Goal: Transaction & Acquisition: Purchase product/service

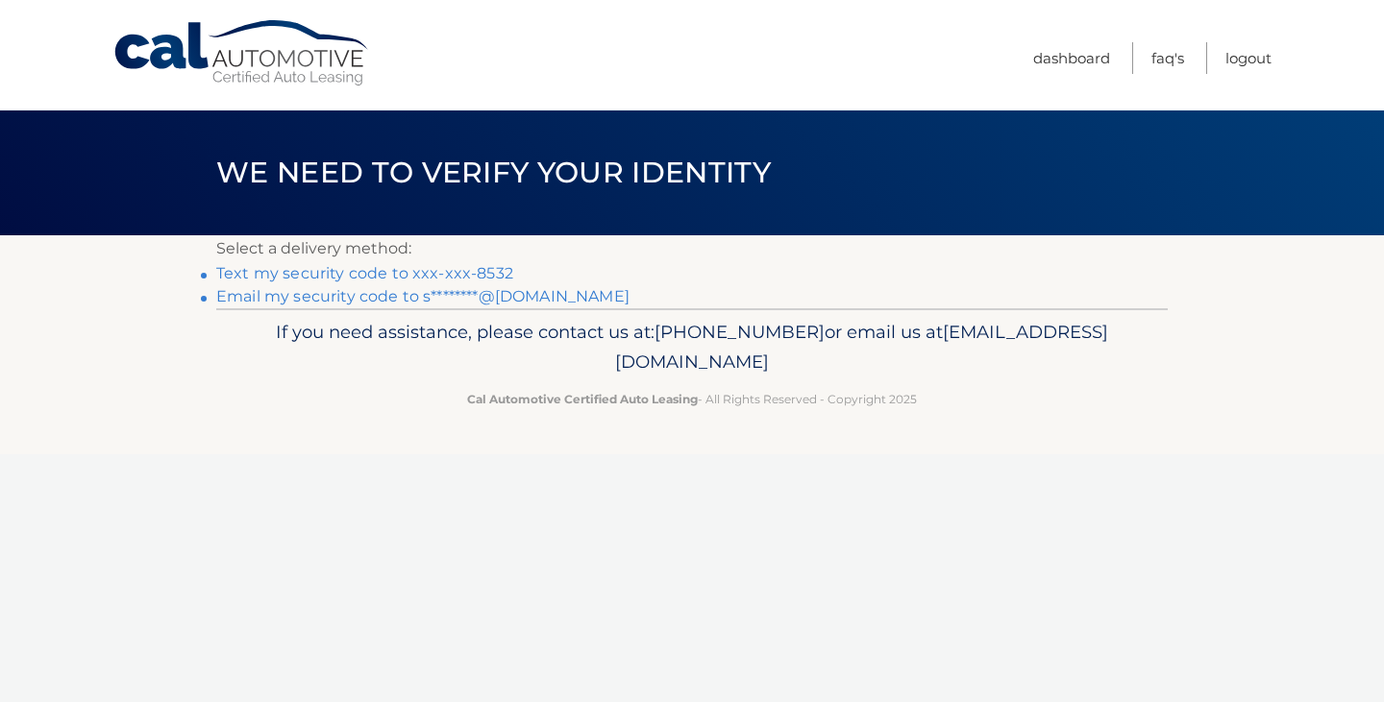
click at [289, 275] on link "Text my security code to xxx-xxx-8532" at bounding box center [364, 273] width 297 height 18
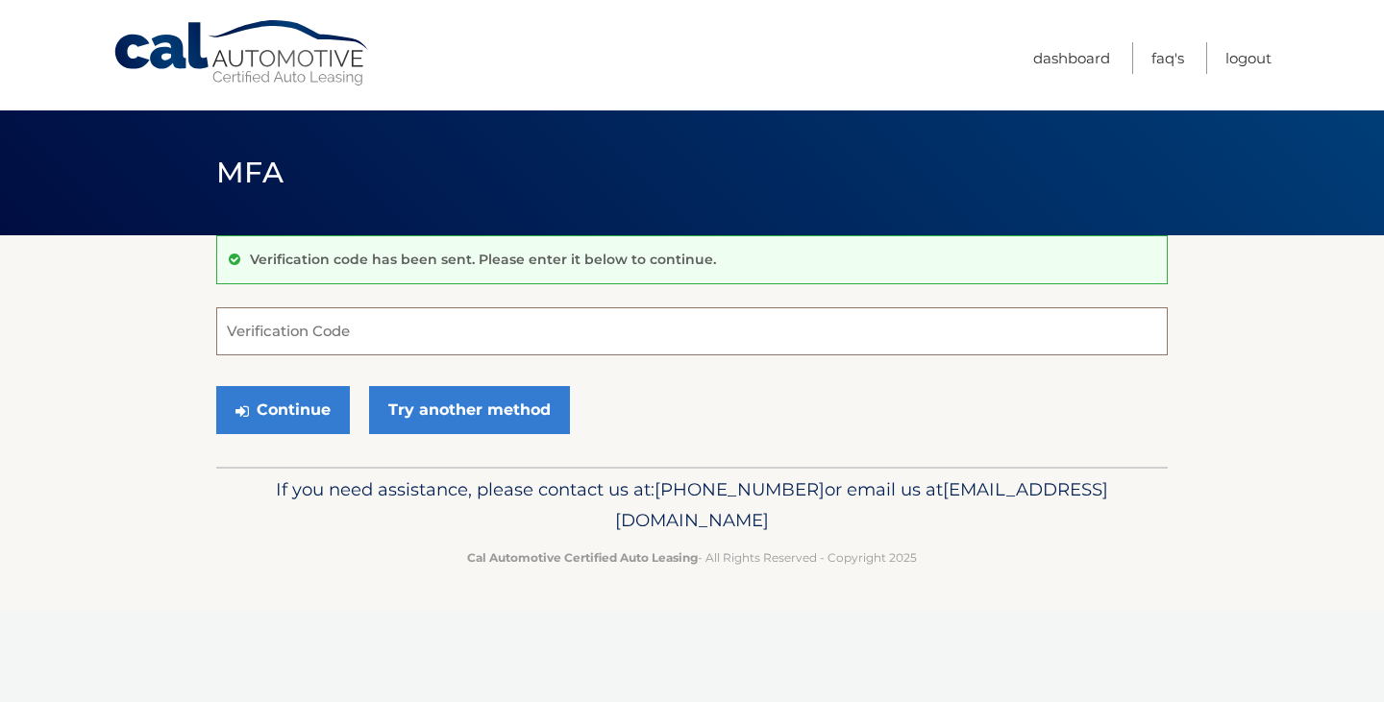
click at [320, 327] on input "Verification Code" at bounding box center [691, 332] width 951 height 48
type input "822850"
click at [299, 406] on button "Continue" at bounding box center [283, 410] width 134 height 48
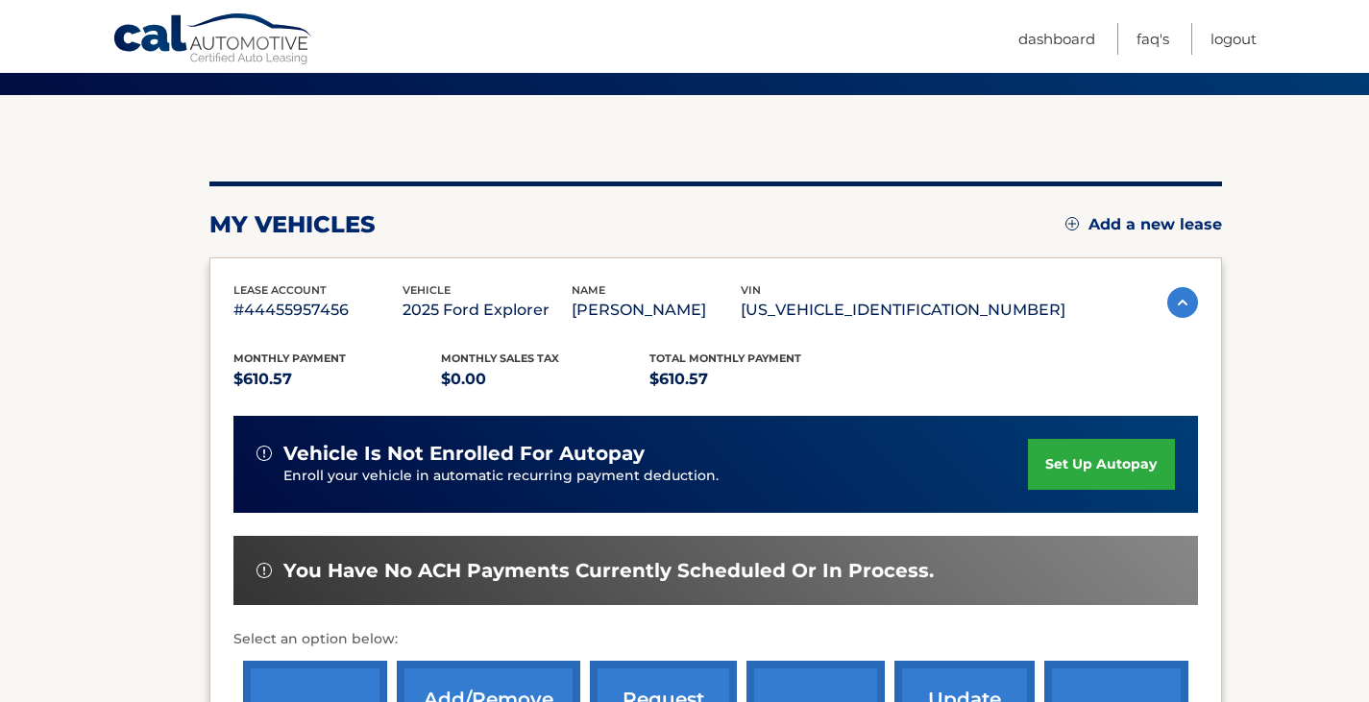
scroll to position [462, 0]
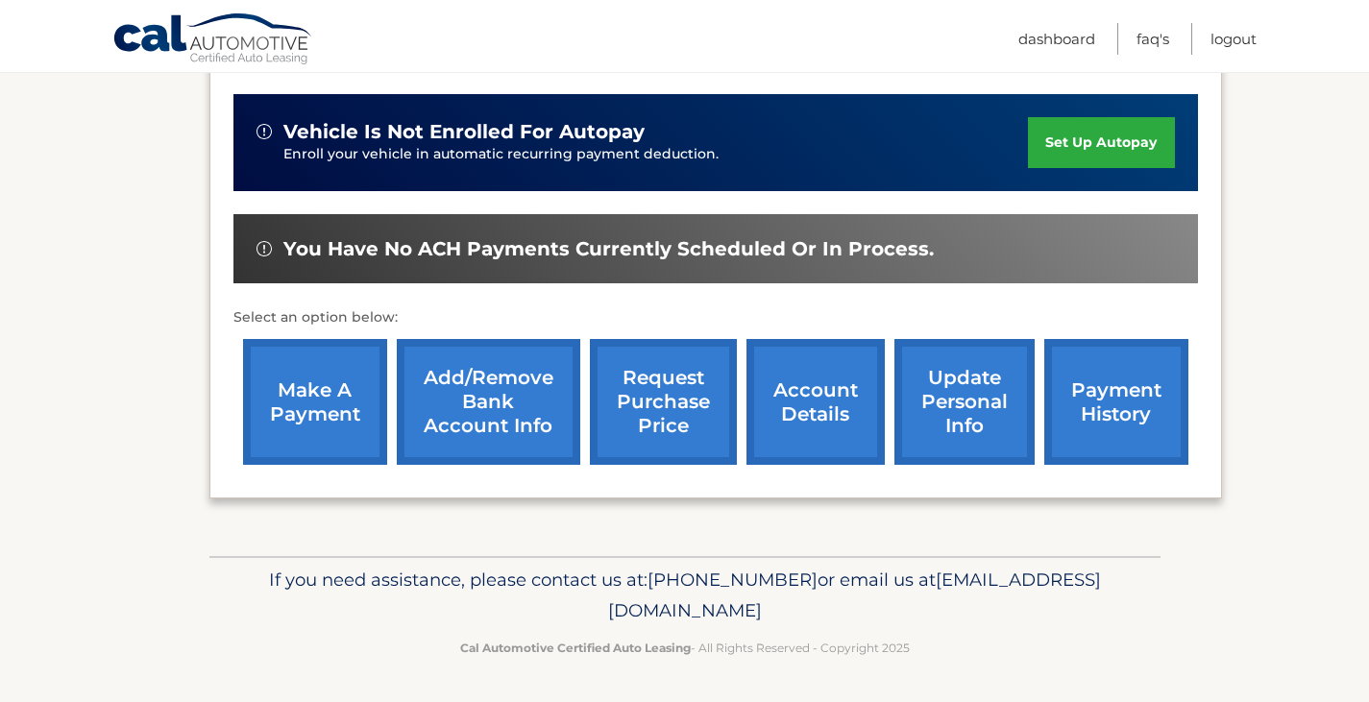
click at [323, 428] on link "make a payment" at bounding box center [315, 402] width 144 height 126
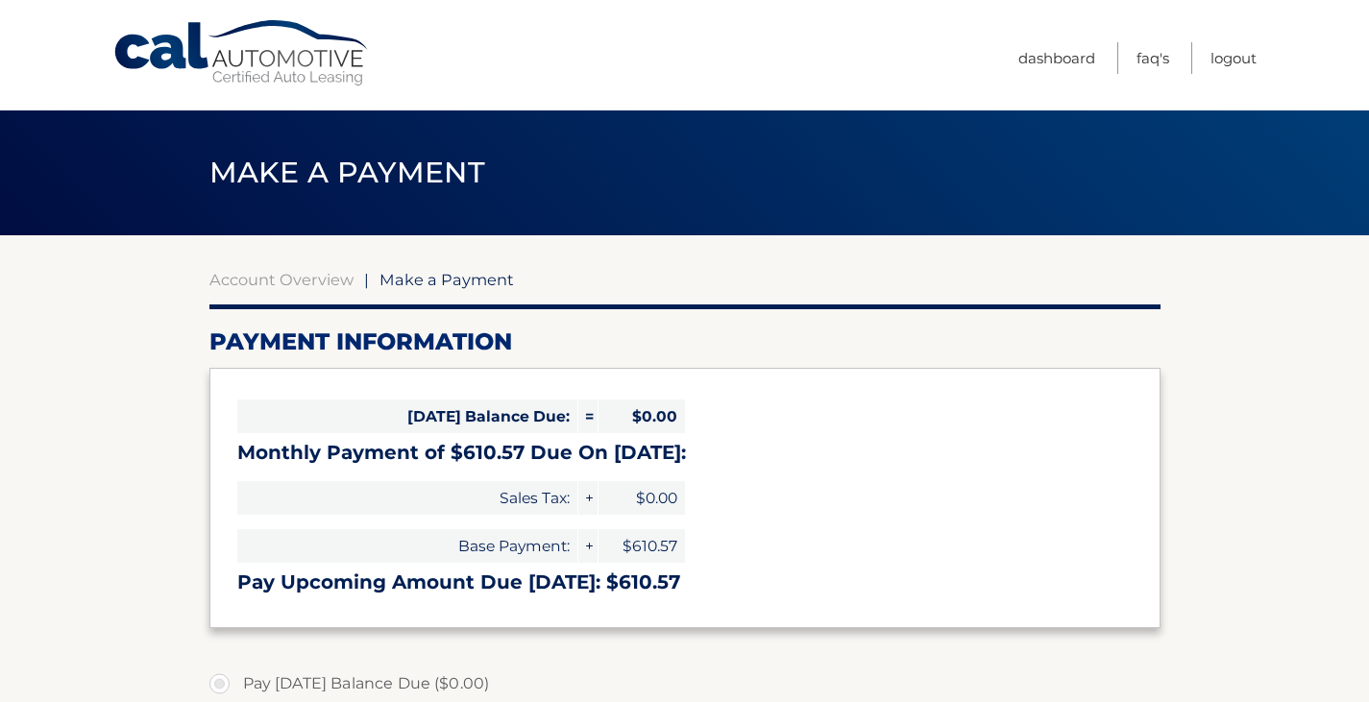
select select "NWNhMWFmYjktYTQ1Yi00MzJjLTk3MjUtYTRkMTY5Y2U5MDM3"
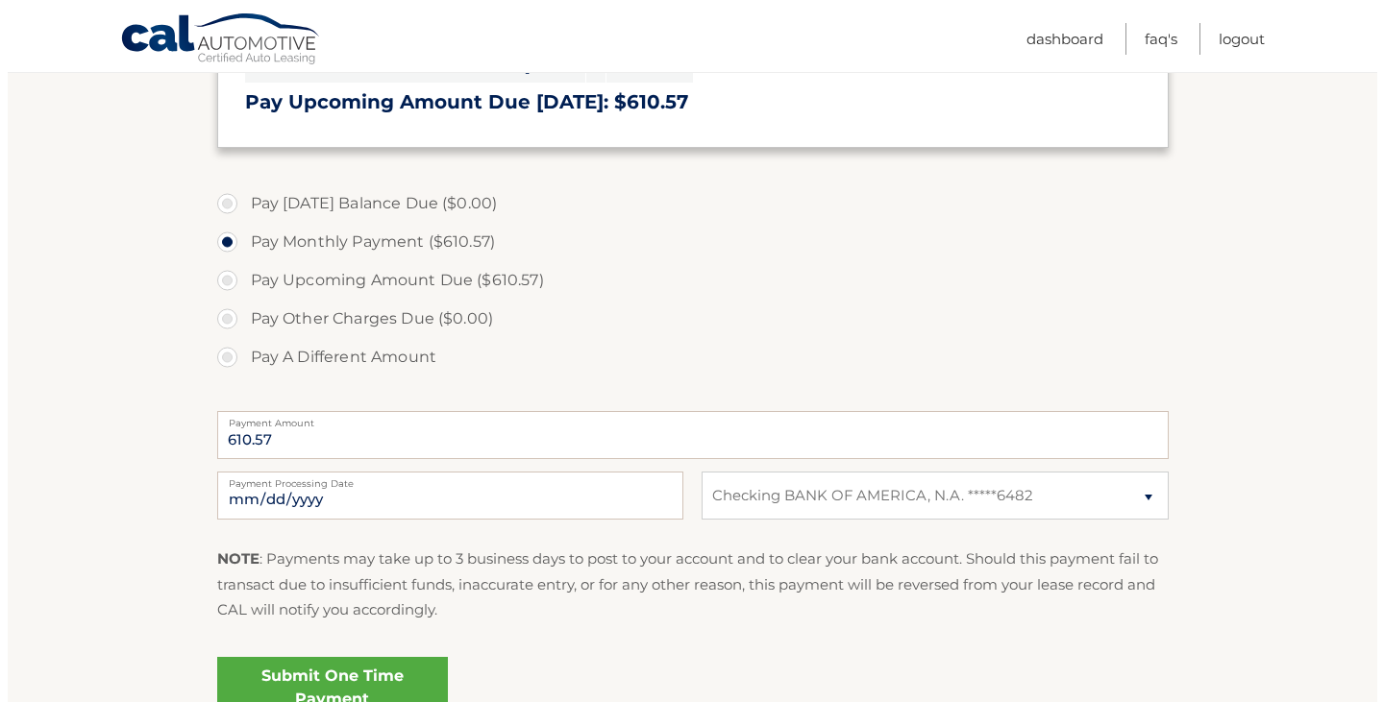
scroll to position [671, 0]
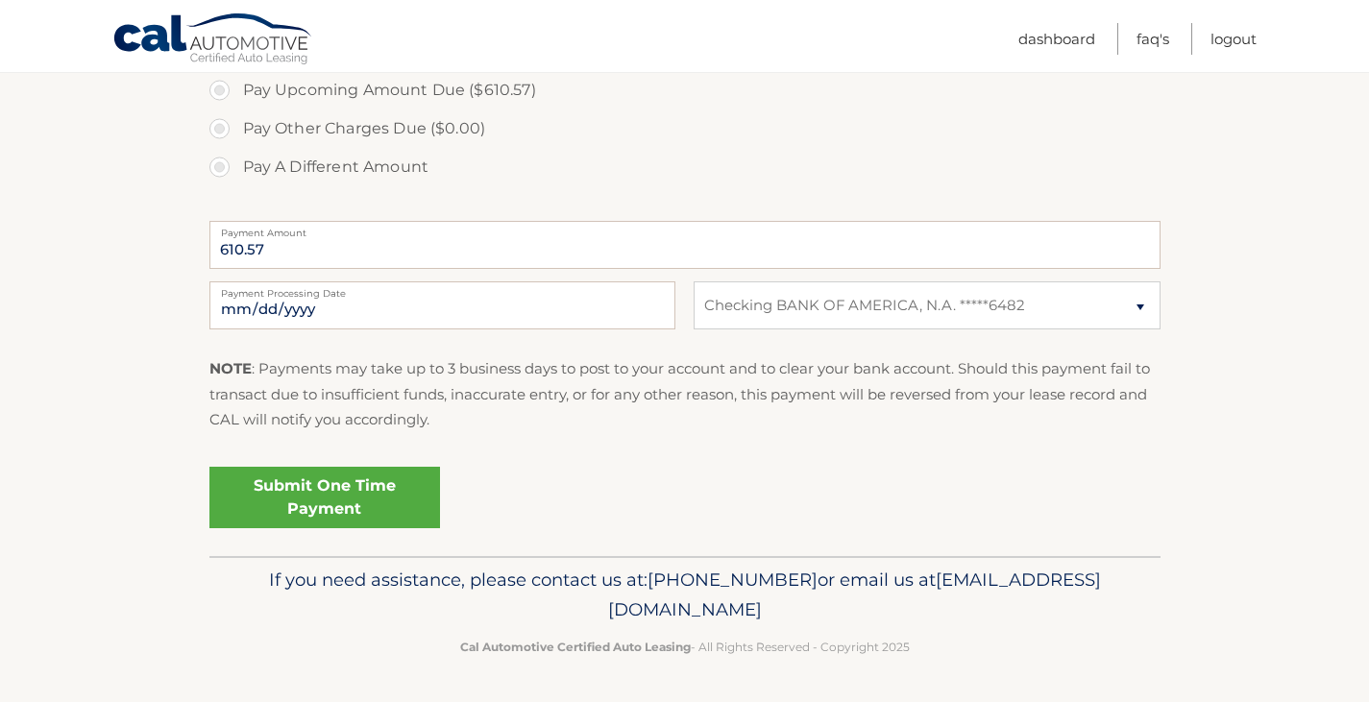
click at [344, 508] on link "Submit One Time Payment" at bounding box center [324, 498] width 231 height 62
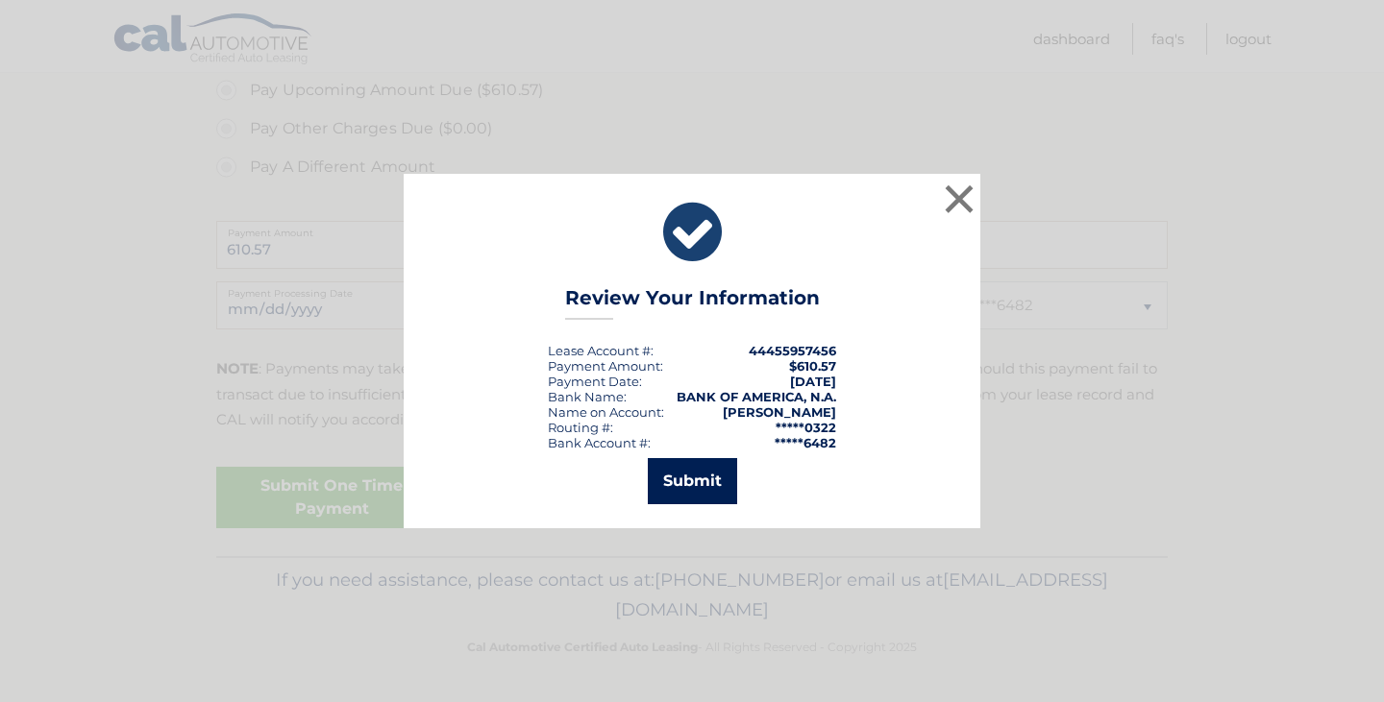
click at [695, 486] on button "Submit" at bounding box center [692, 481] width 89 height 46
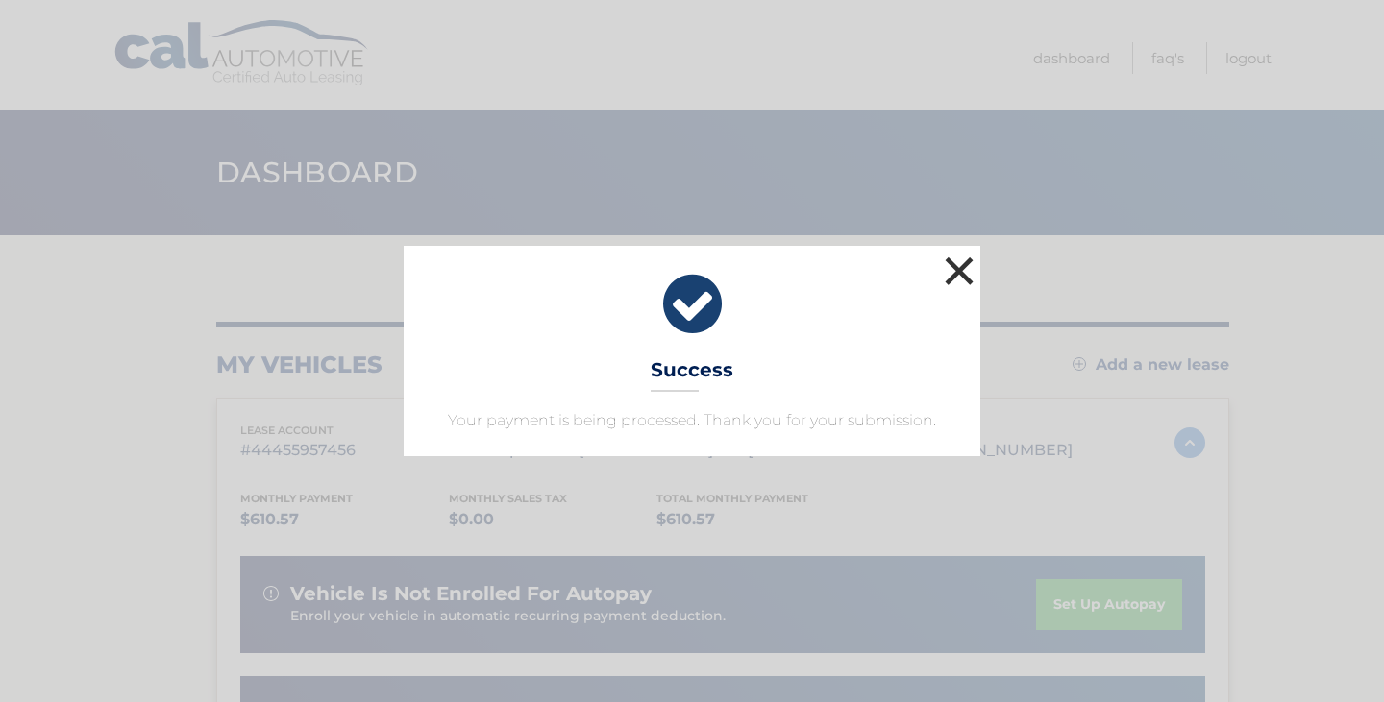
click at [962, 272] on button "×" at bounding box center [959, 271] width 38 height 38
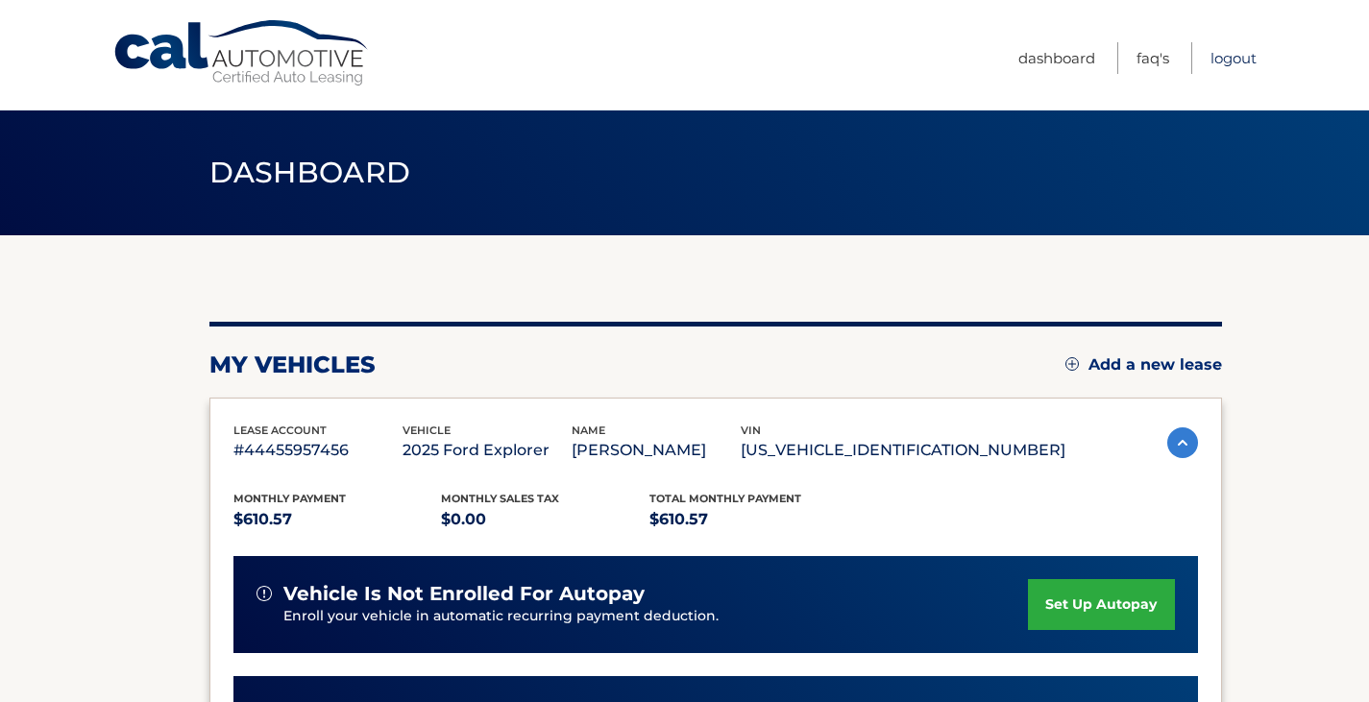
click at [1230, 54] on link "Logout" at bounding box center [1234, 58] width 46 height 32
